Goal: Check status

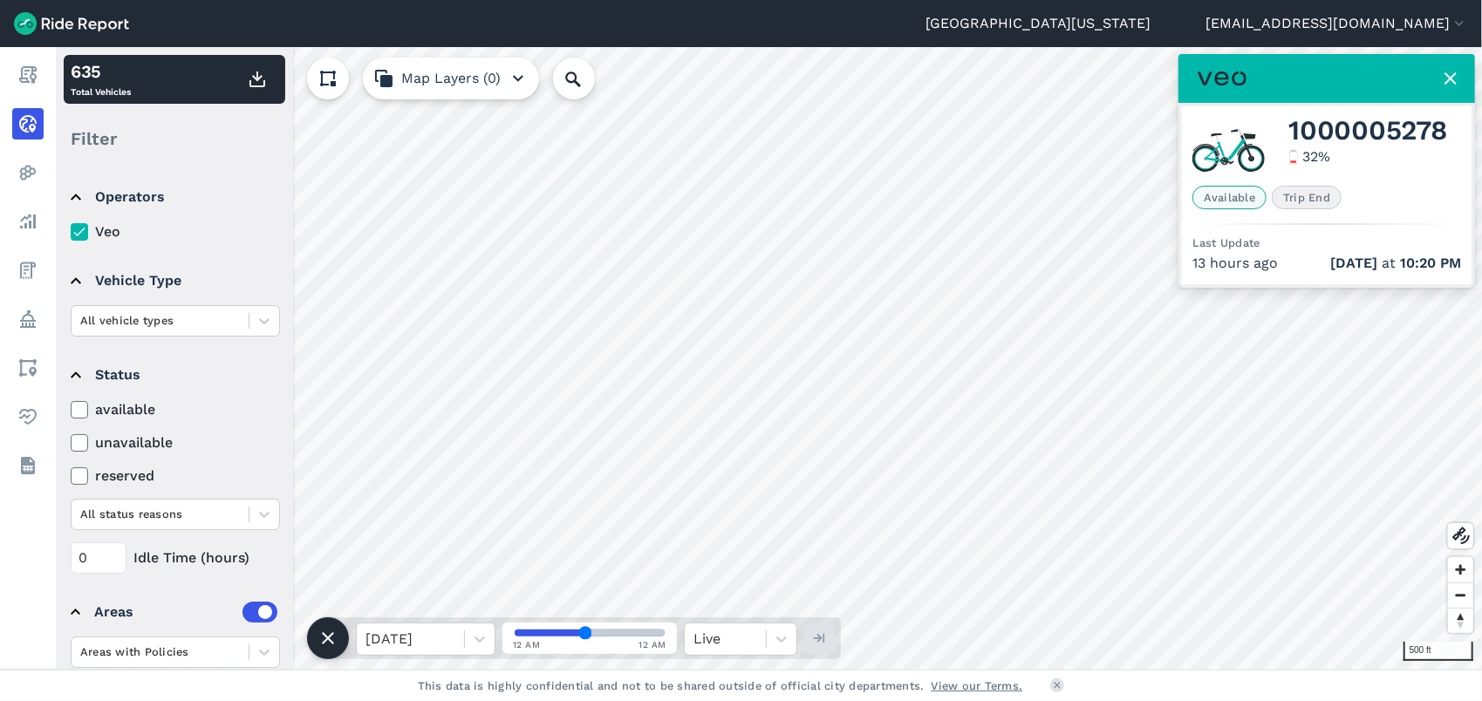
click at [734, 38] on div "[GEOGRAPHIC_DATA][US_STATE] [EMAIL_ADDRESS][DOMAIN_NAME] Settings Terms Sign Ou…" at bounding box center [741, 350] width 1482 height 701
click at [813, 0] on html "[GEOGRAPHIC_DATA][US_STATE] [EMAIL_ADDRESS][DOMAIN_NAME] Settings Terms Sign Ou…" at bounding box center [741, 350] width 1482 height 701
click at [197, 561] on div "200 ft × 1100024180 635 Total Vehicles Filter Operators Veo Vehicle Type All ve…" at bounding box center [769, 358] width 1426 height 623
